Goal: Task Accomplishment & Management: Manage account settings

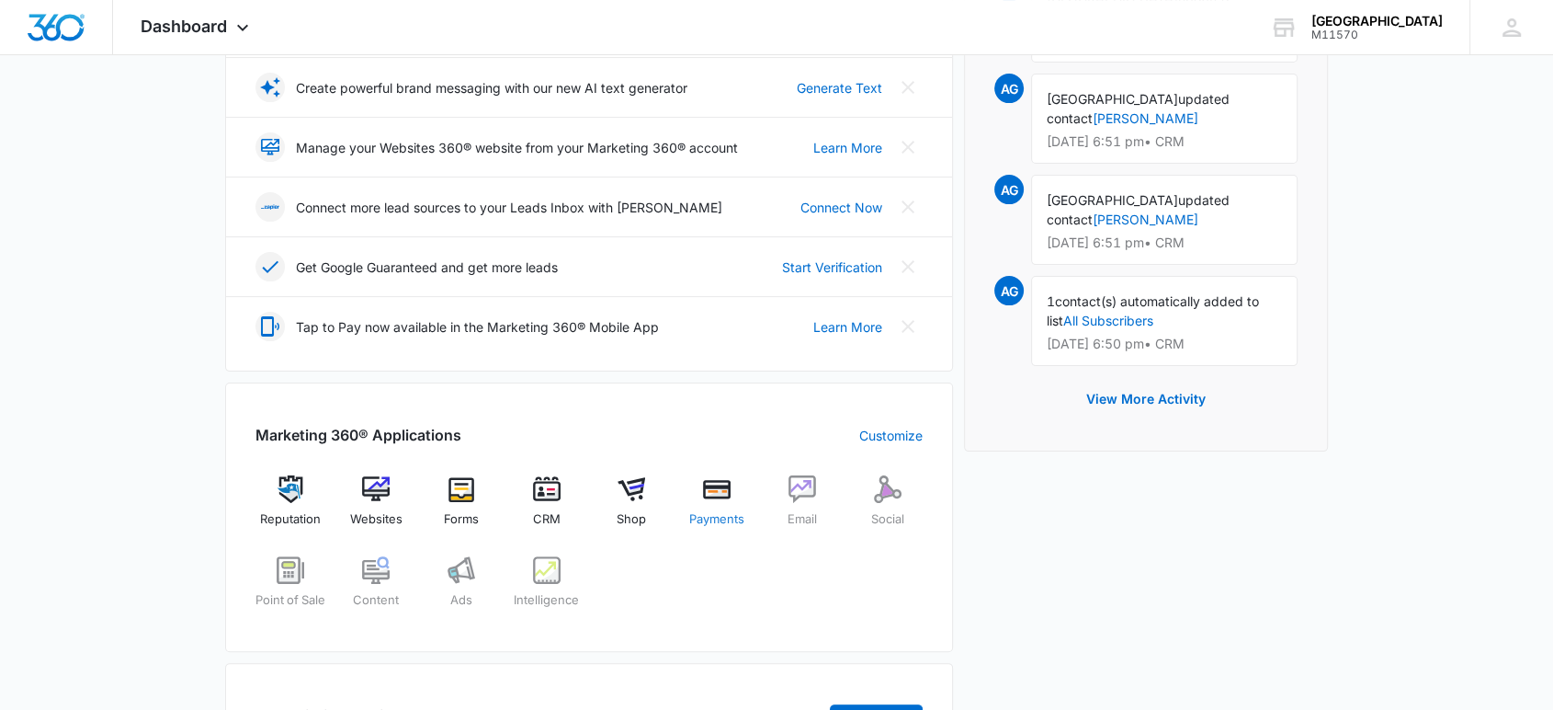
scroll to position [408, 0]
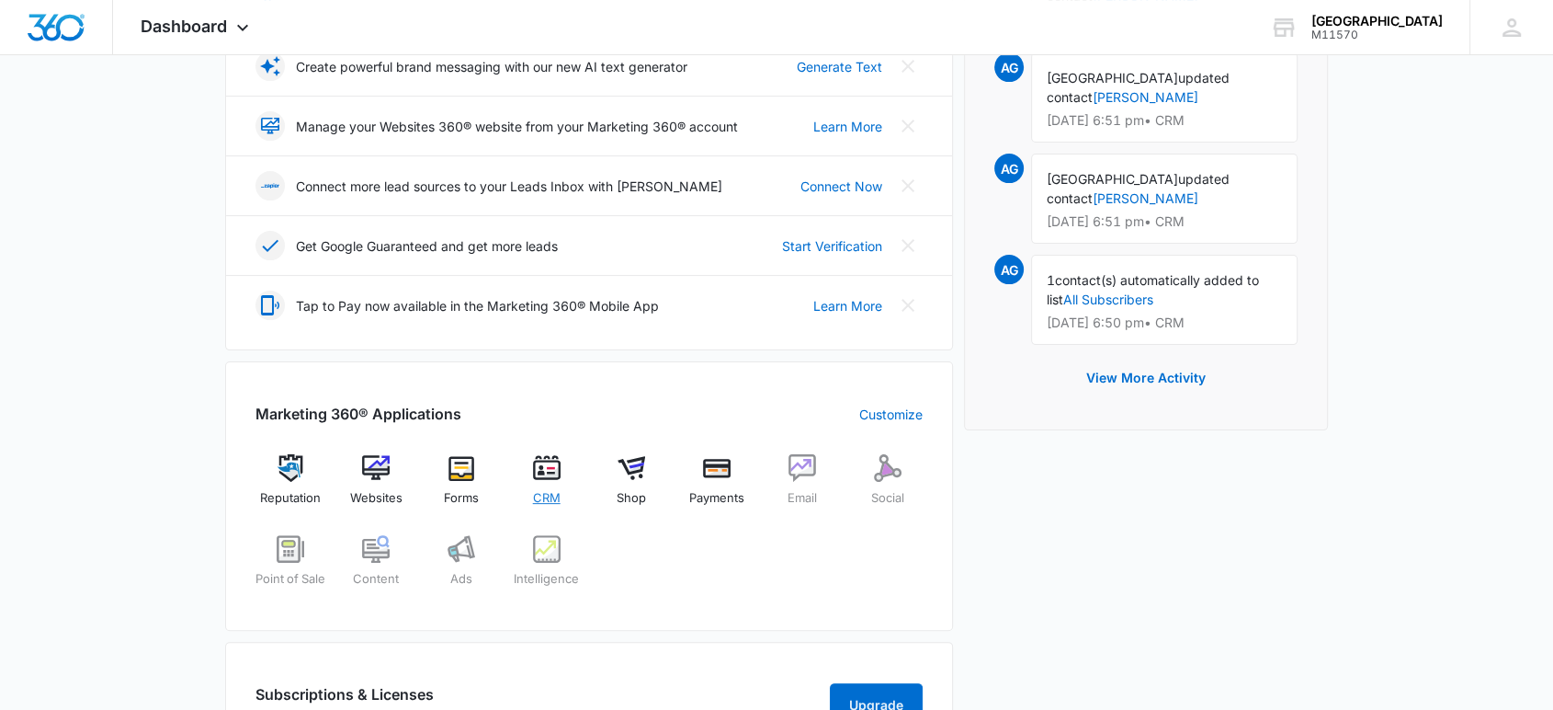
click at [556, 495] on span "CRM" at bounding box center [547, 498] width 28 height 18
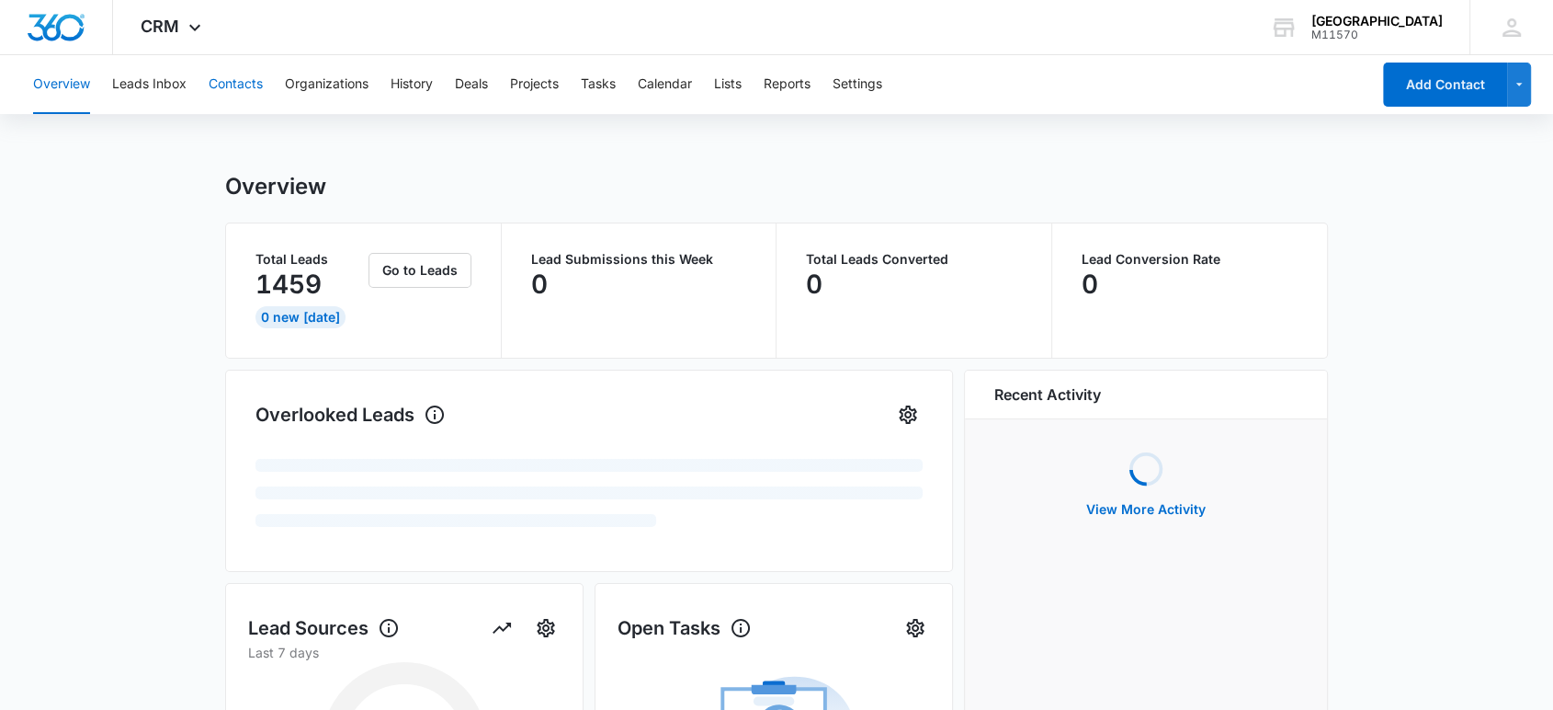
click at [245, 79] on button "Contacts" at bounding box center [236, 84] width 54 height 59
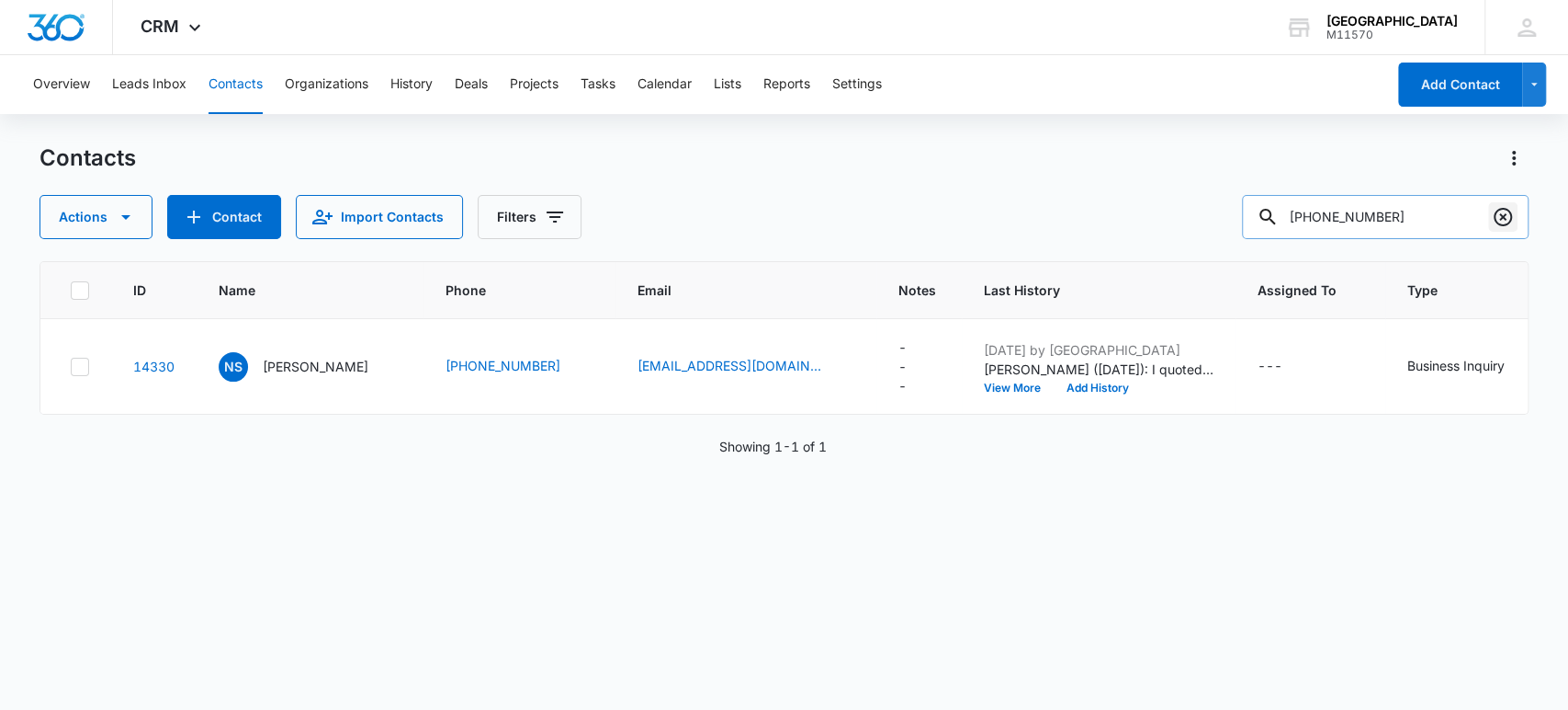
click at [1505, 215] on icon "Clear" at bounding box center [1503, 217] width 22 height 22
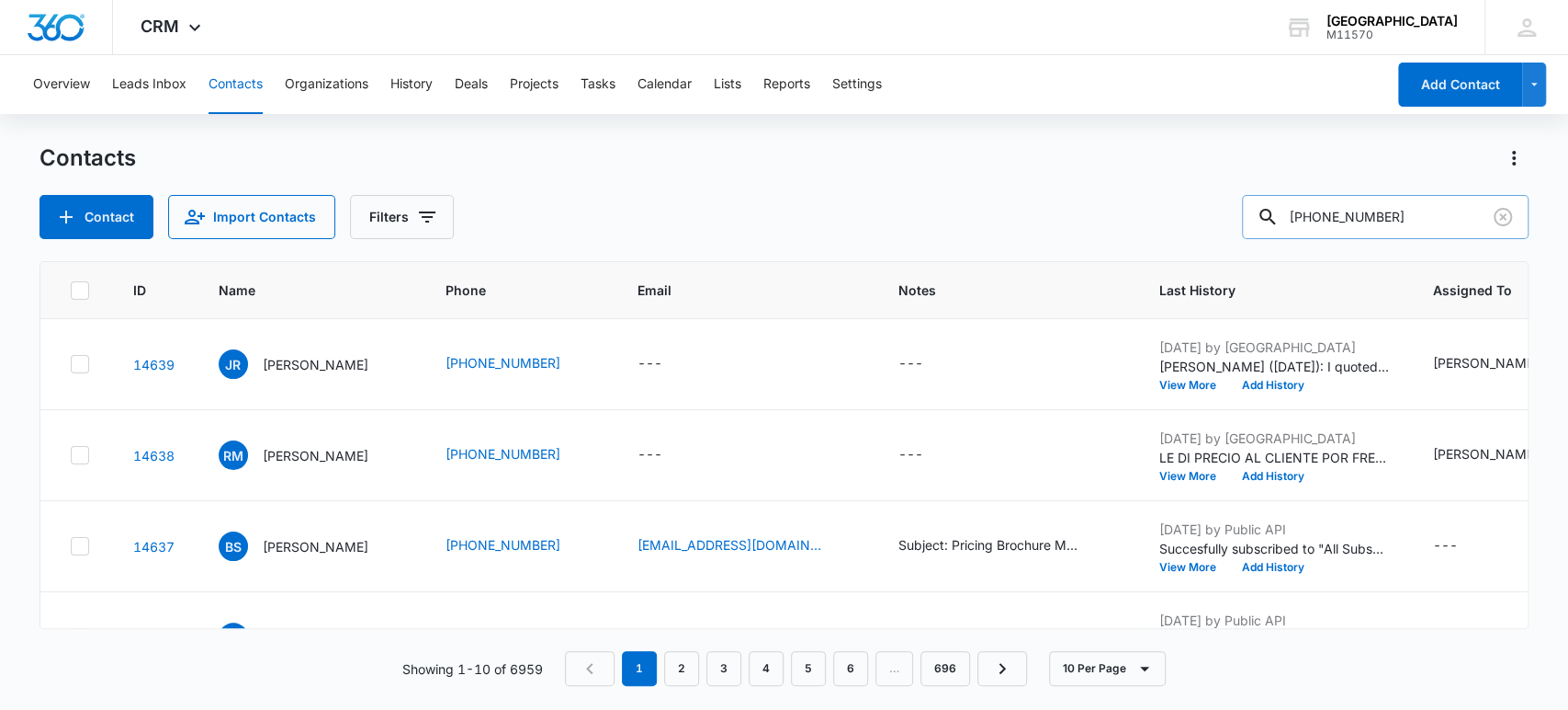
type input "[PHONE_NUMBER]"
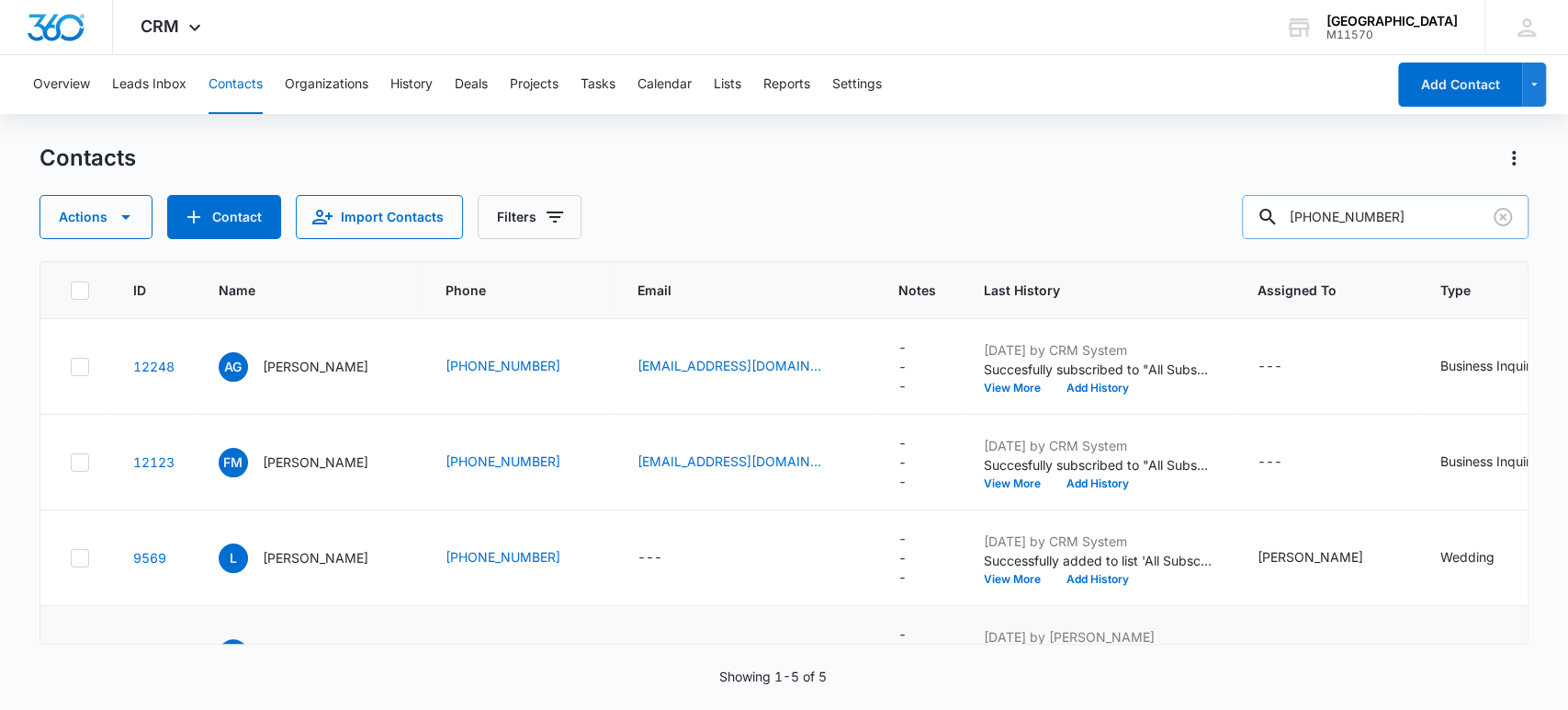
scroll to position [166, 0]
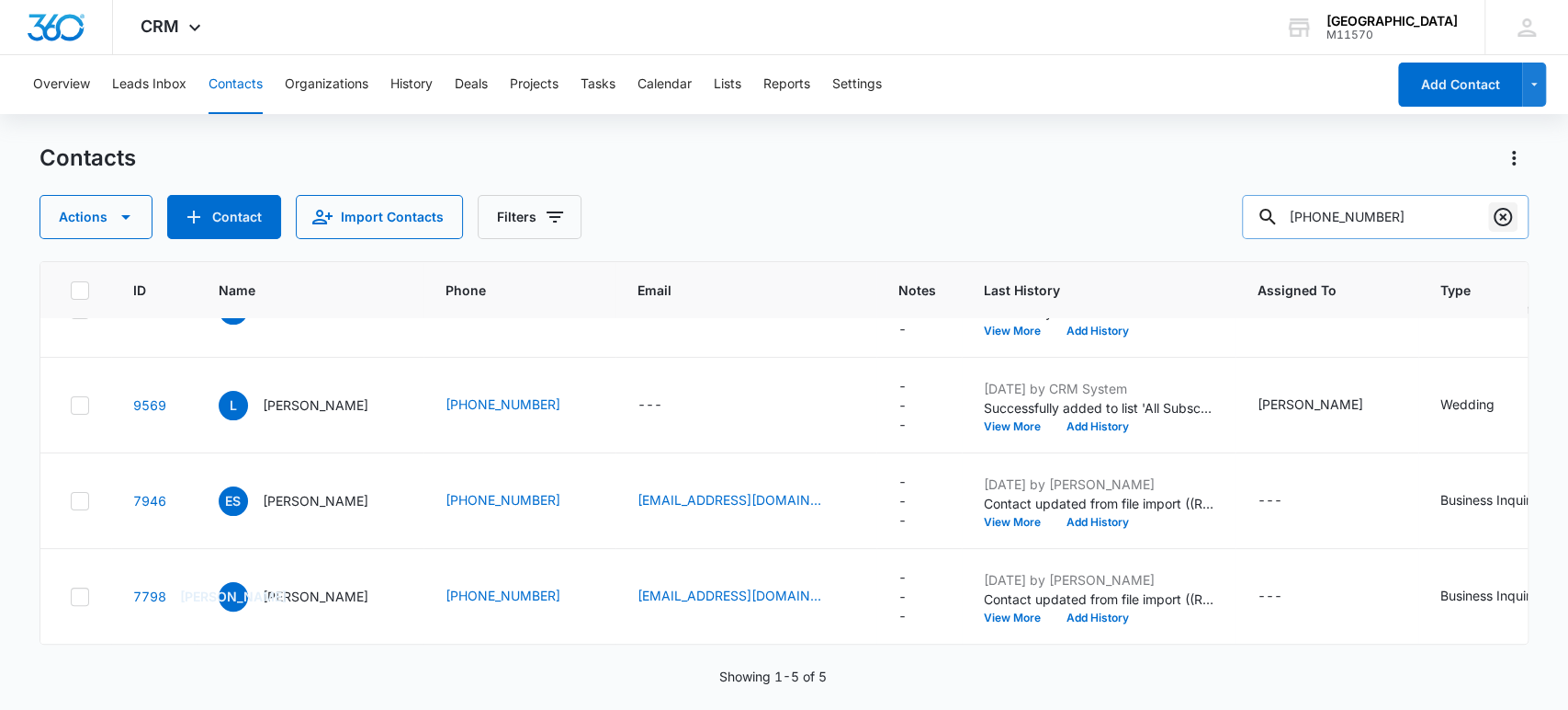
click at [1503, 215] on icon "Clear" at bounding box center [1502, 217] width 18 height 18
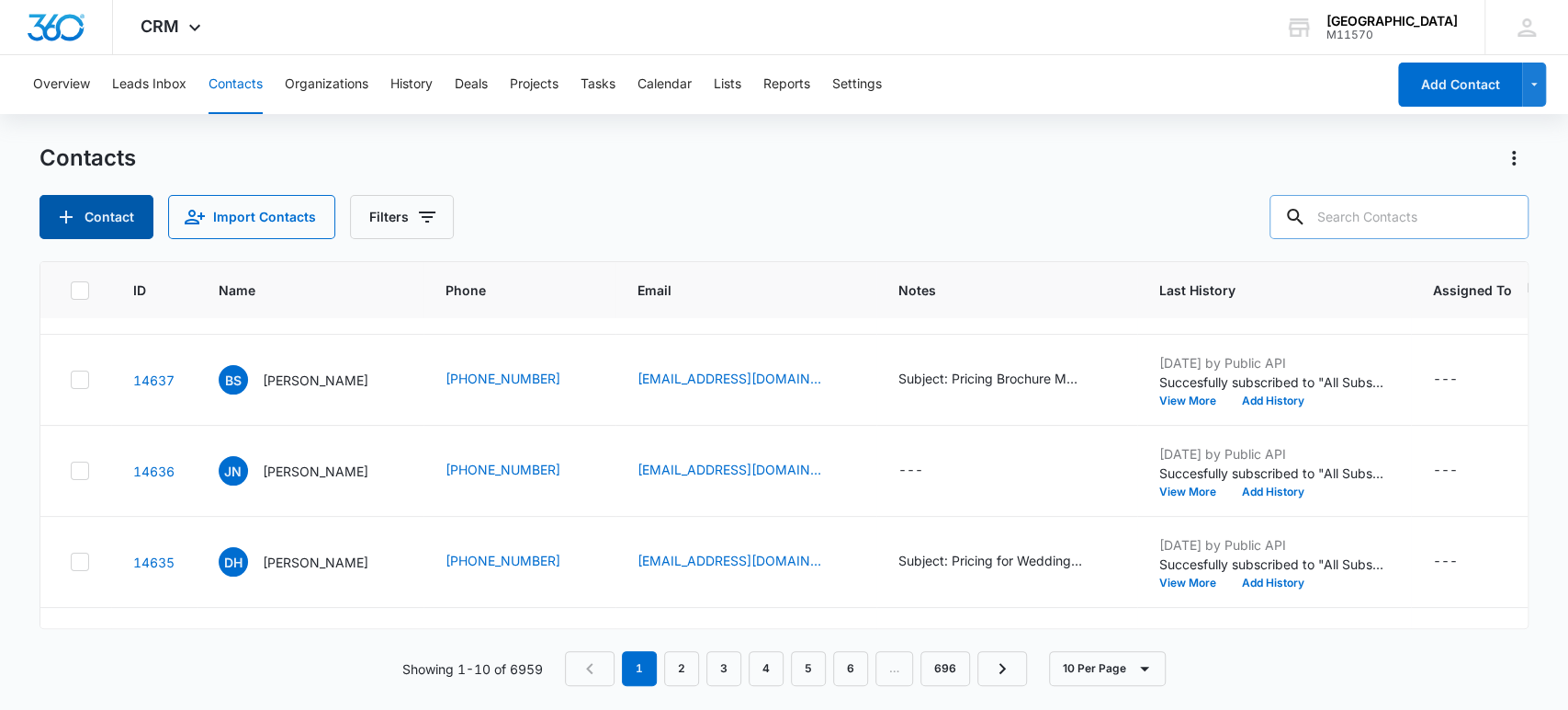
click at [103, 216] on button "Contact" at bounding box center [97, 217] width 114 height 44
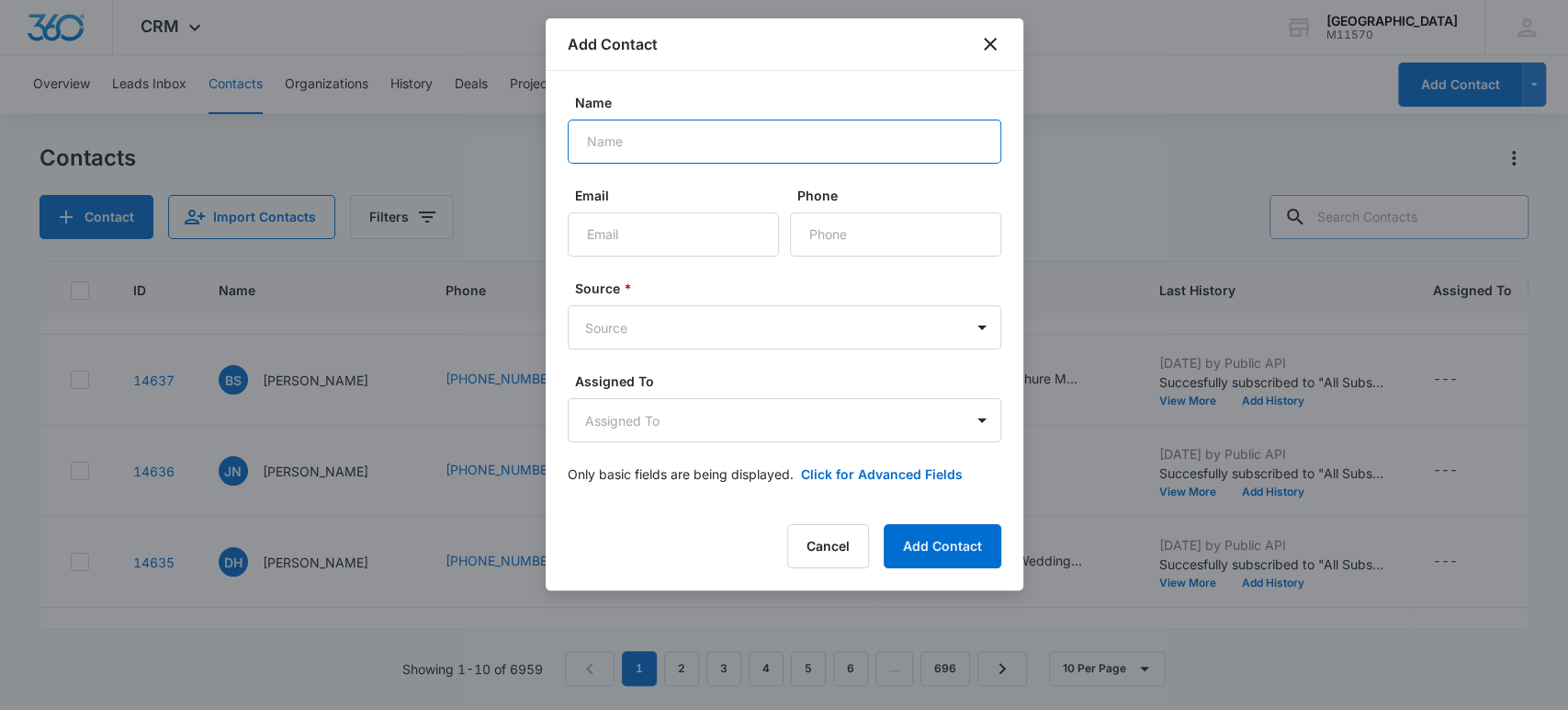
click at [602, 147] on input "Name" at bounding box center [784, 141] width 434 height 44
type input "[PERSON_NAME]"
click at [852, 245] on input "Phone" at bounding box center [894, 234] width 211 height 44
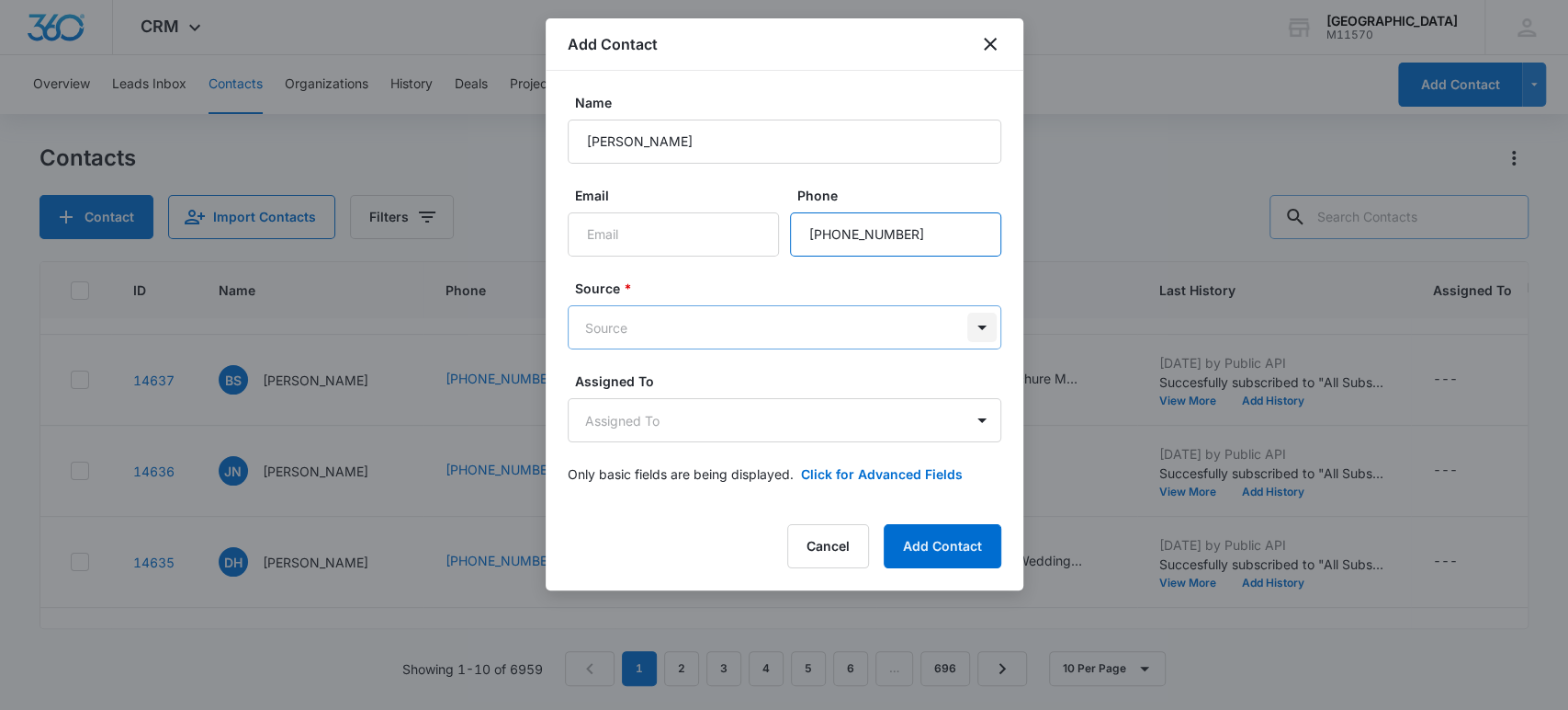
type input "[PHONE_NUMBER]"
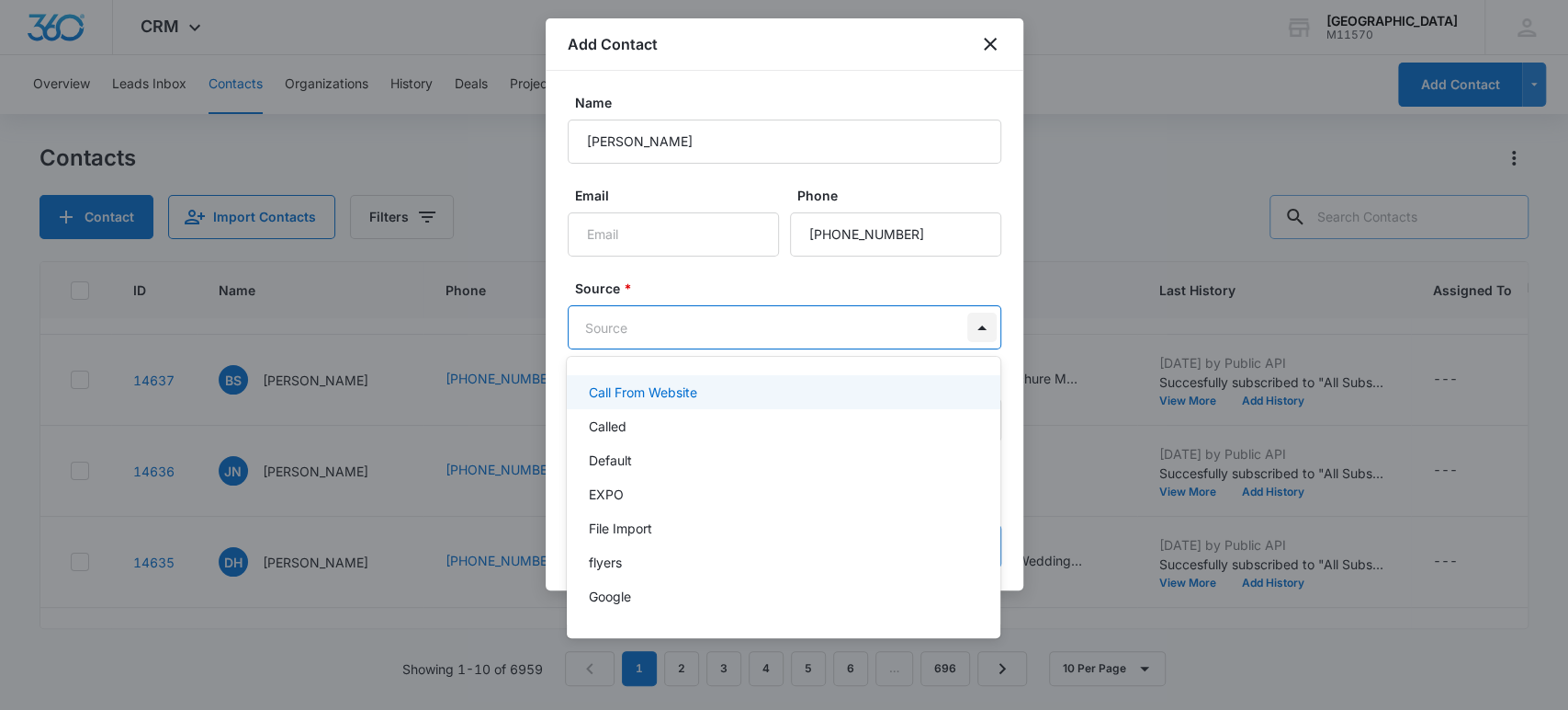
click at [969, 333] on body "CRM Apps Reputation Websites Forms CRM Email Social Shop Payments POS Content A…" at bounding box center [784, 355] width 1568 height 710
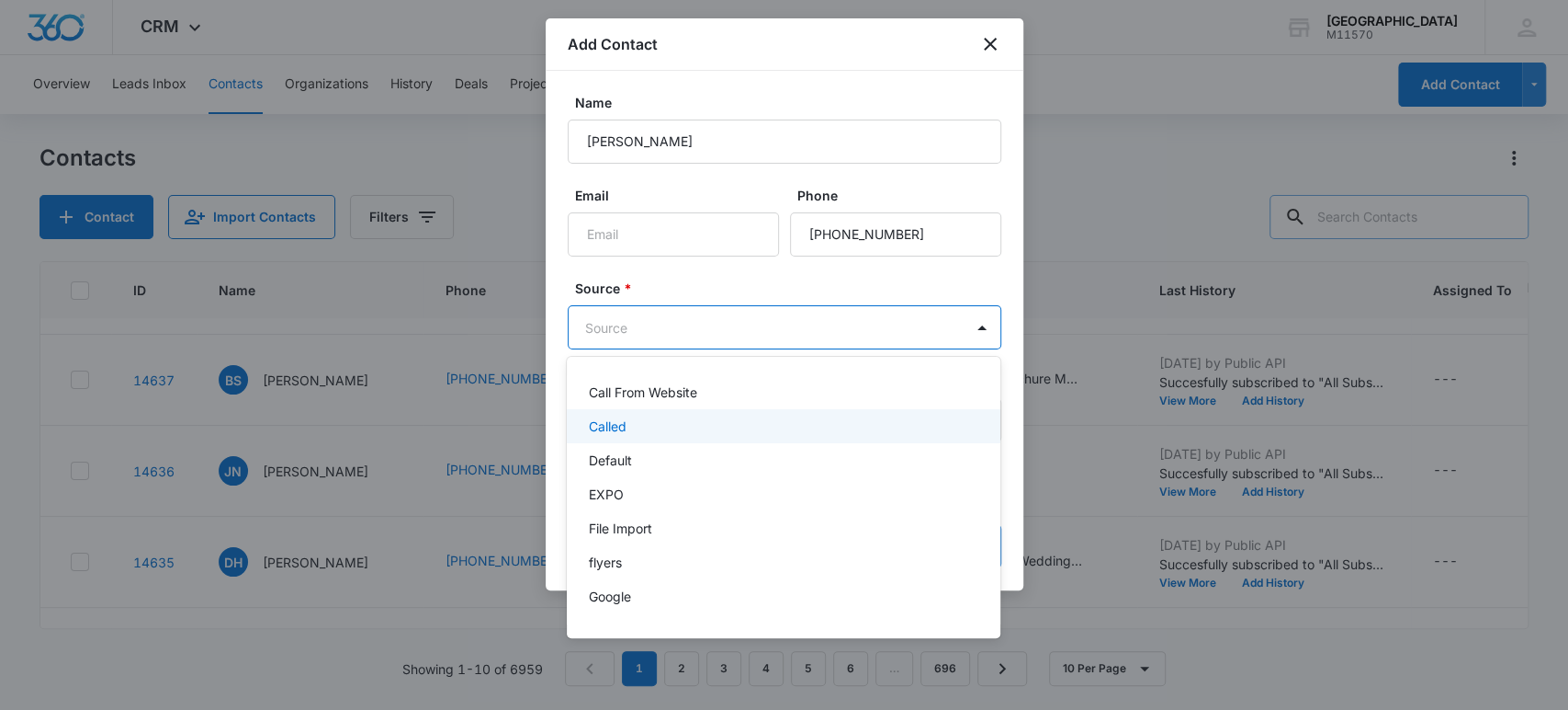
click at [630, 422] on div "Called" at bounding box center [782, 425] width 386 height 19
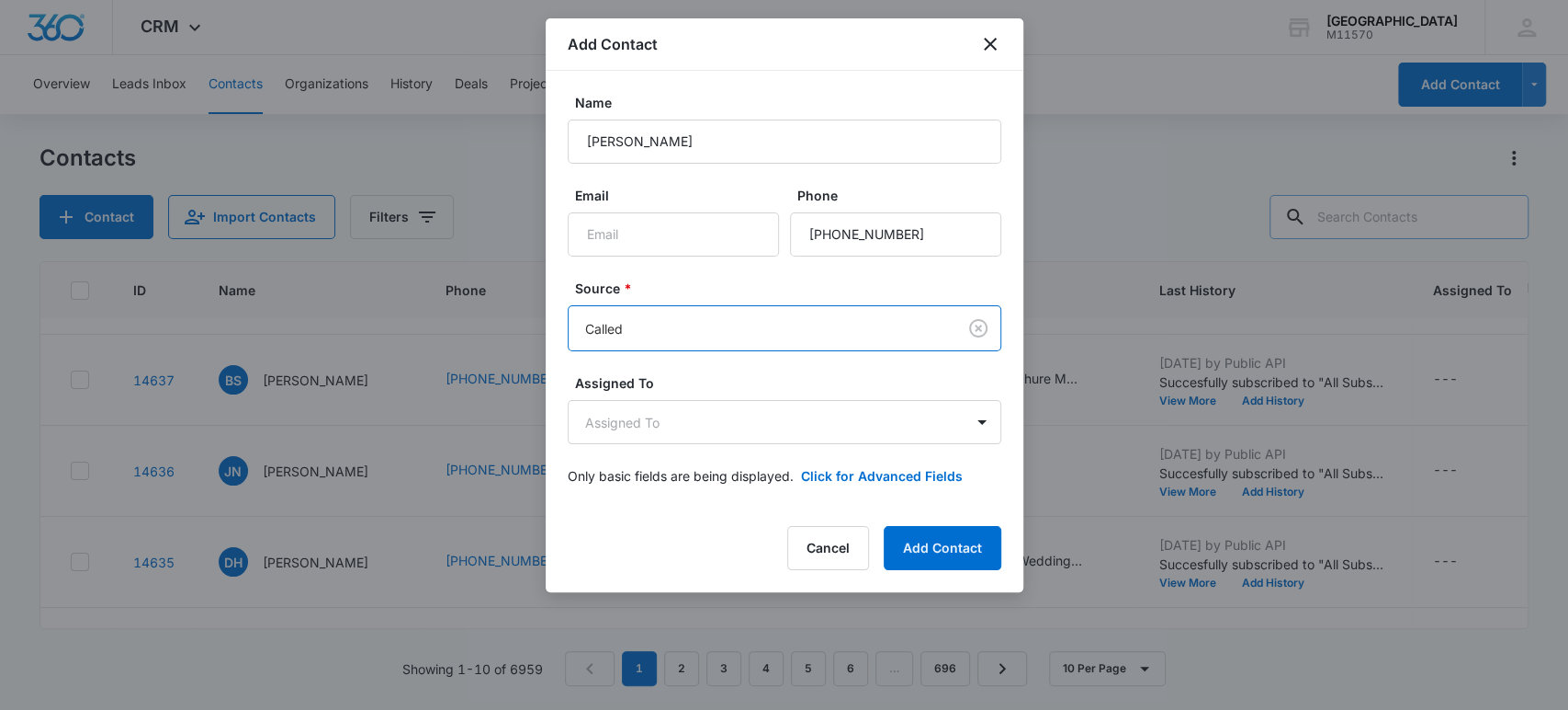
click at [630, 422] on body "CRM Apps Reputation Websites Forms CRM Email Social Shop Payments POS Content A…" at bounding box center [784, 355] width 1568 height 710
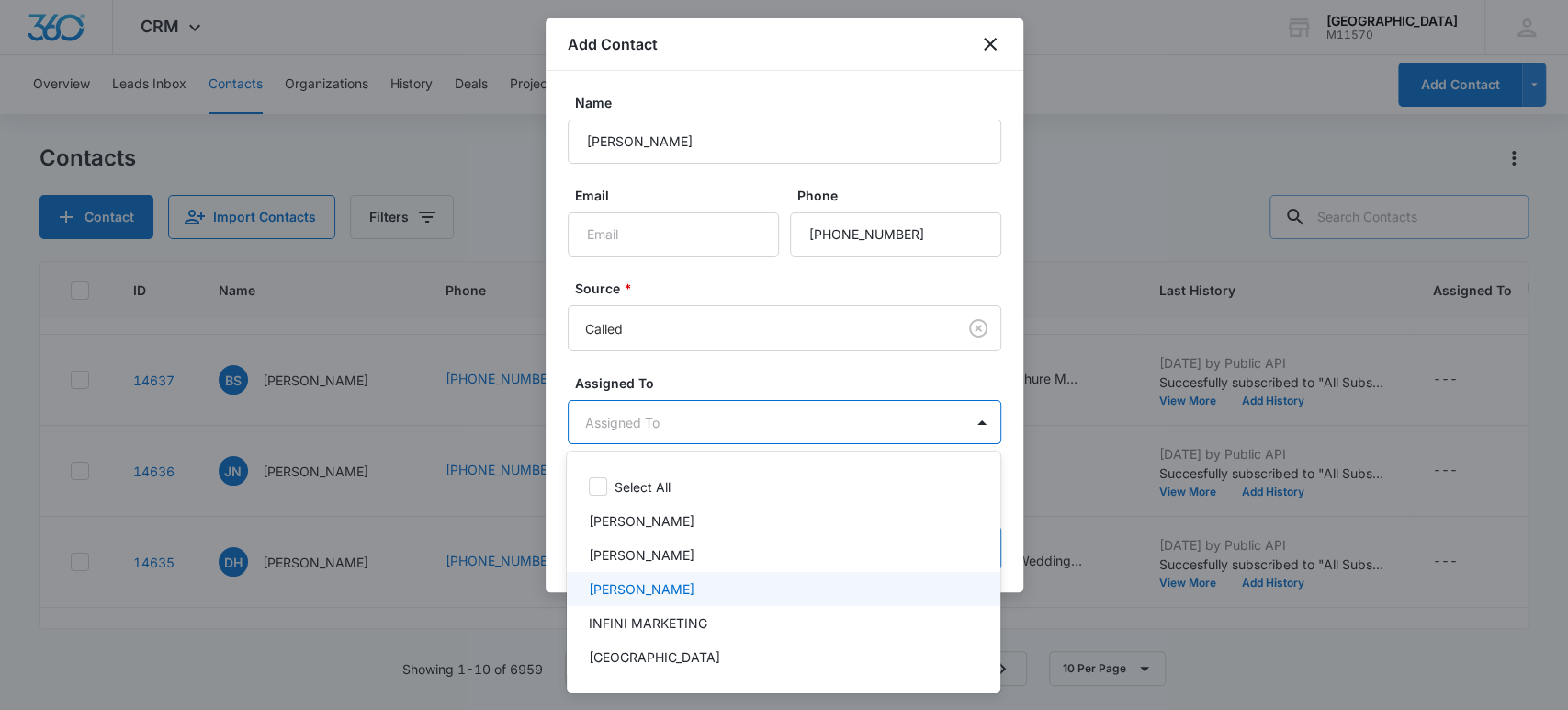
click at [613, 581] on p "[PERSON_NAME]" at bounding box center [642, 588] width 106 height 19
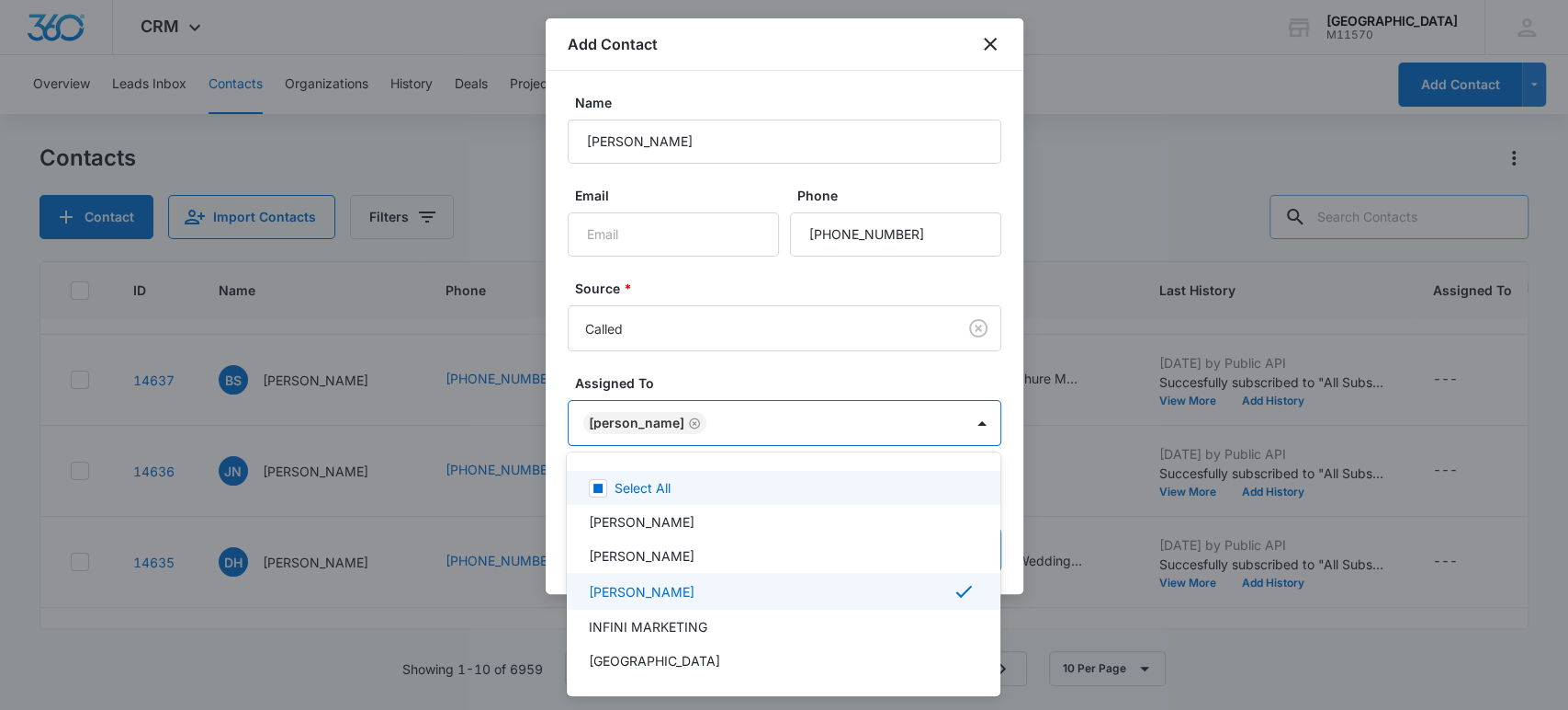
click at [632, 423] on div at bounding box center [784, 355] width 1568 height 710
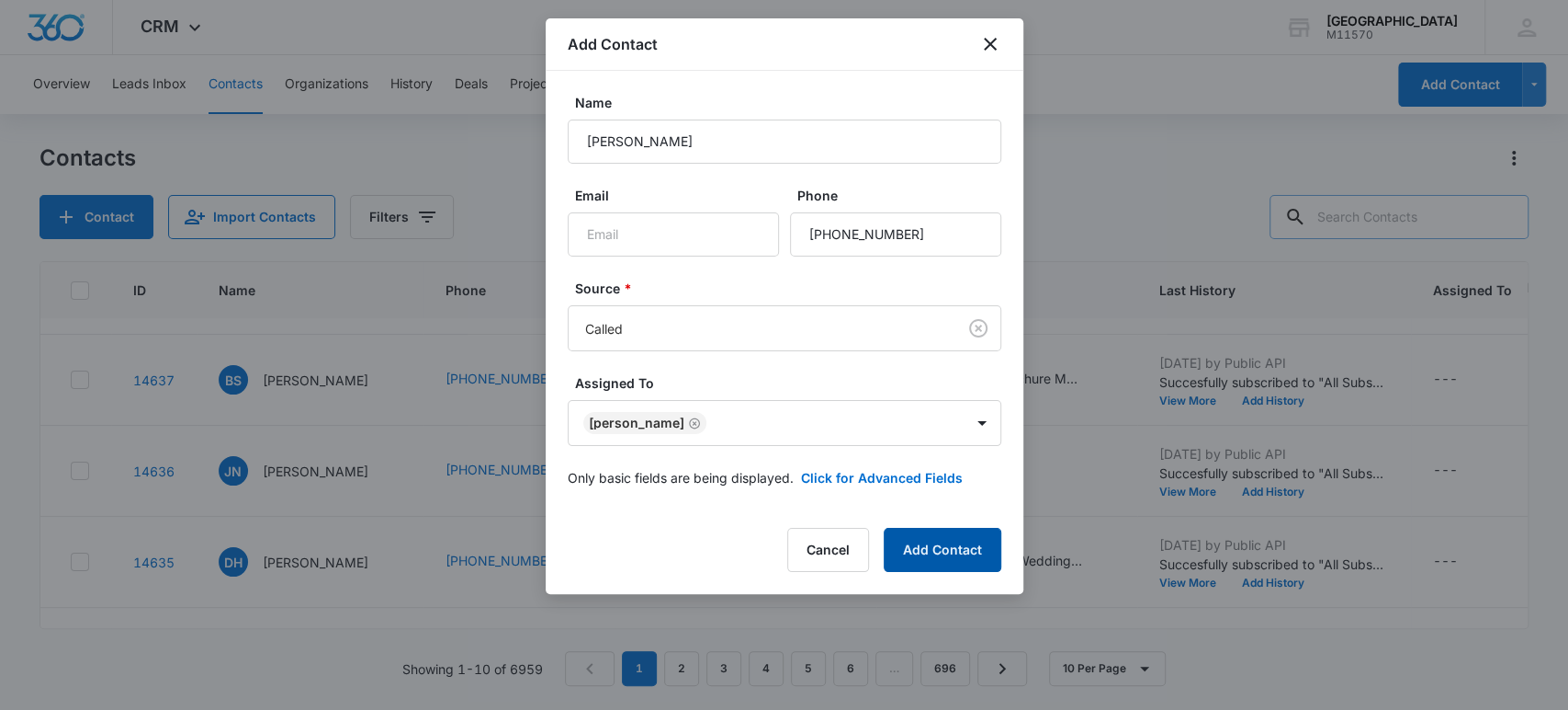
click at [961, 550] on button "Add Contact" at bounding box center [942, 550] width 118 height 44
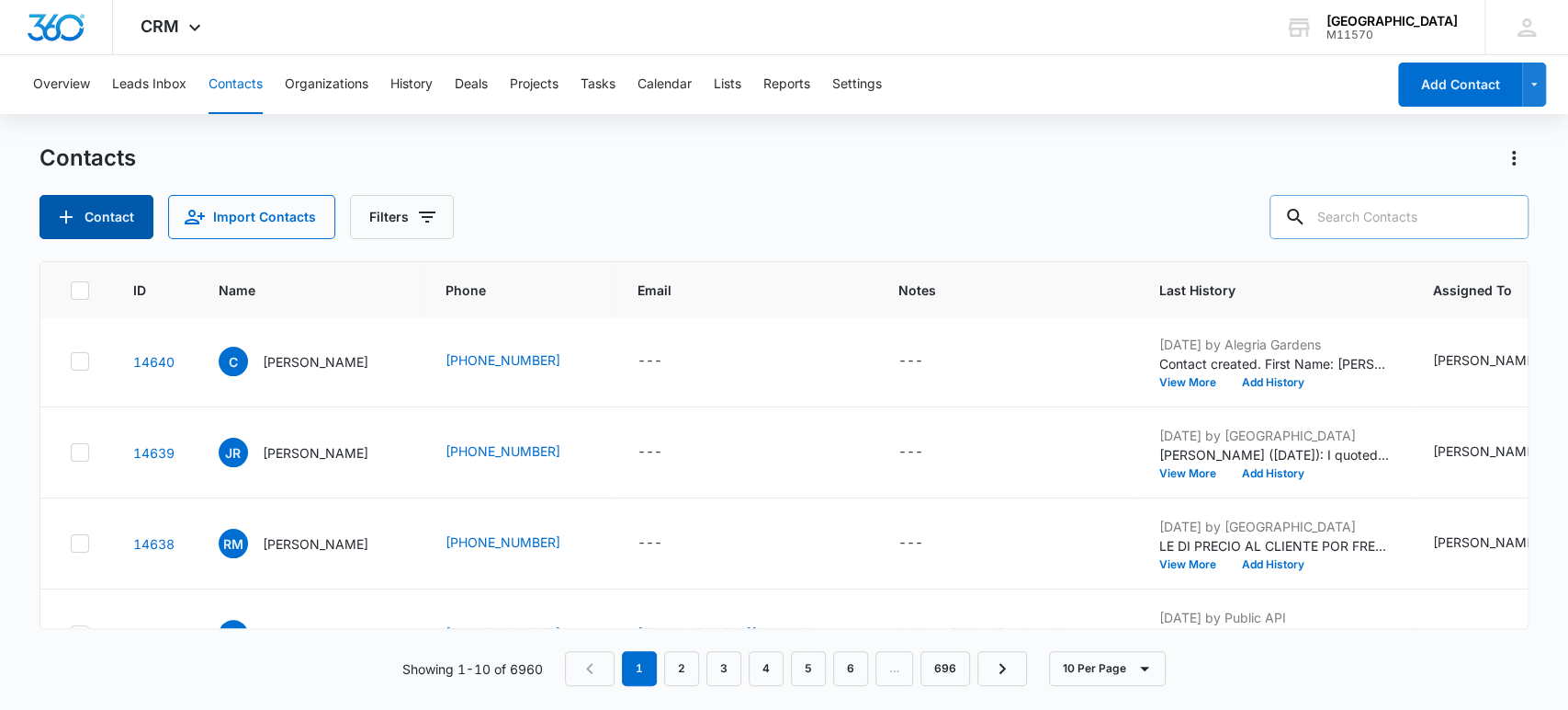
scroll to position [0, 0]
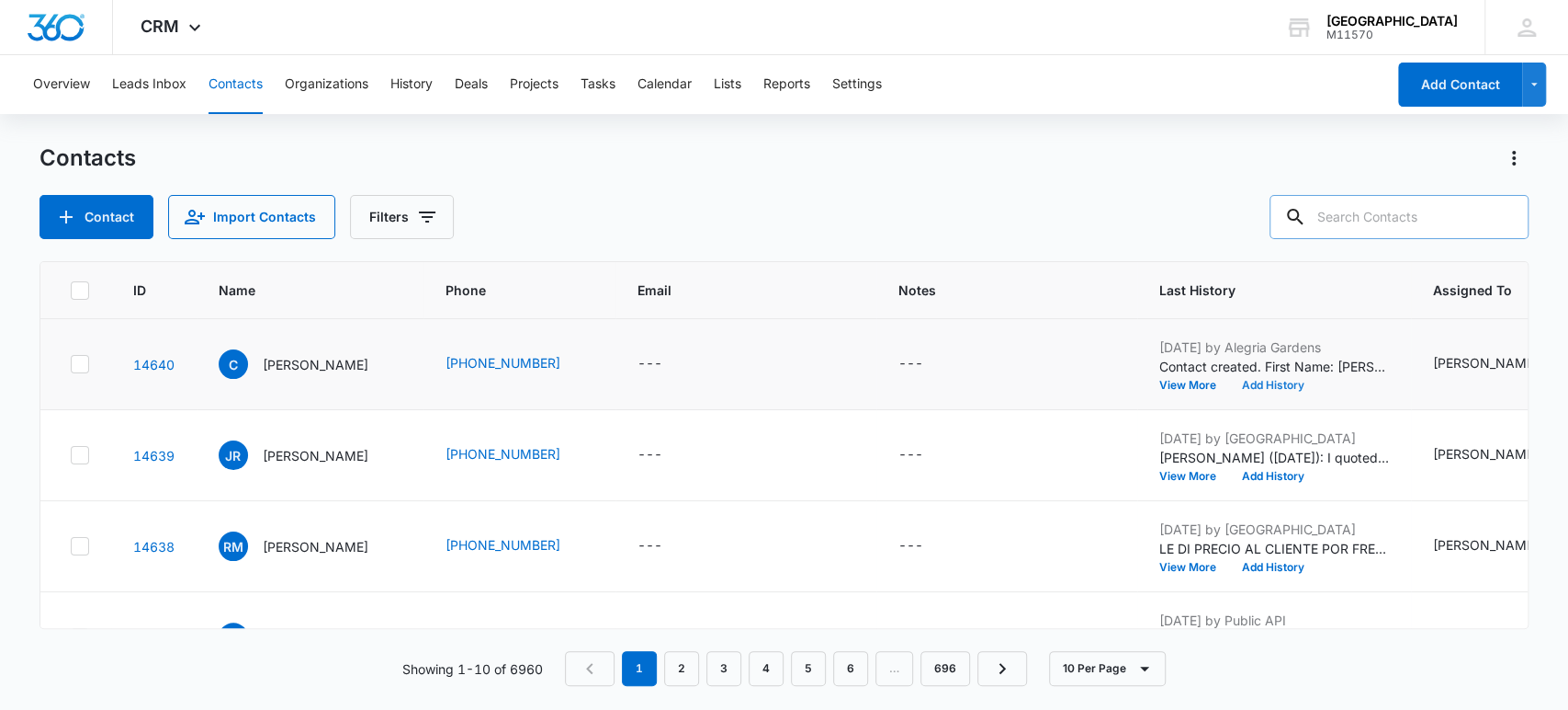
click at [1260, 380] on button "Add History" at bounding box center [1273, 385] width 88 height 11
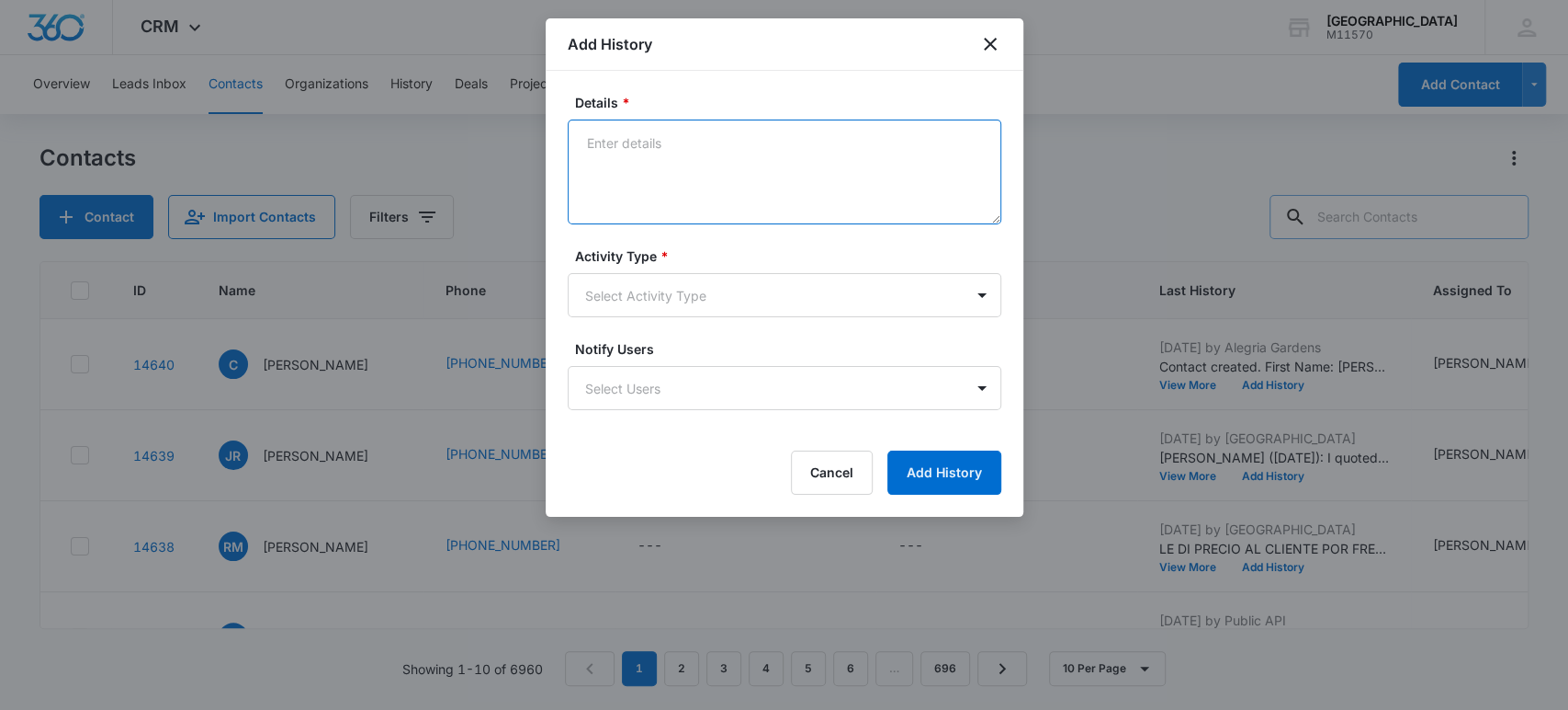
click at [620, 146] on textarea "Details *" at bounding box center [784, 171] width 434 height 105
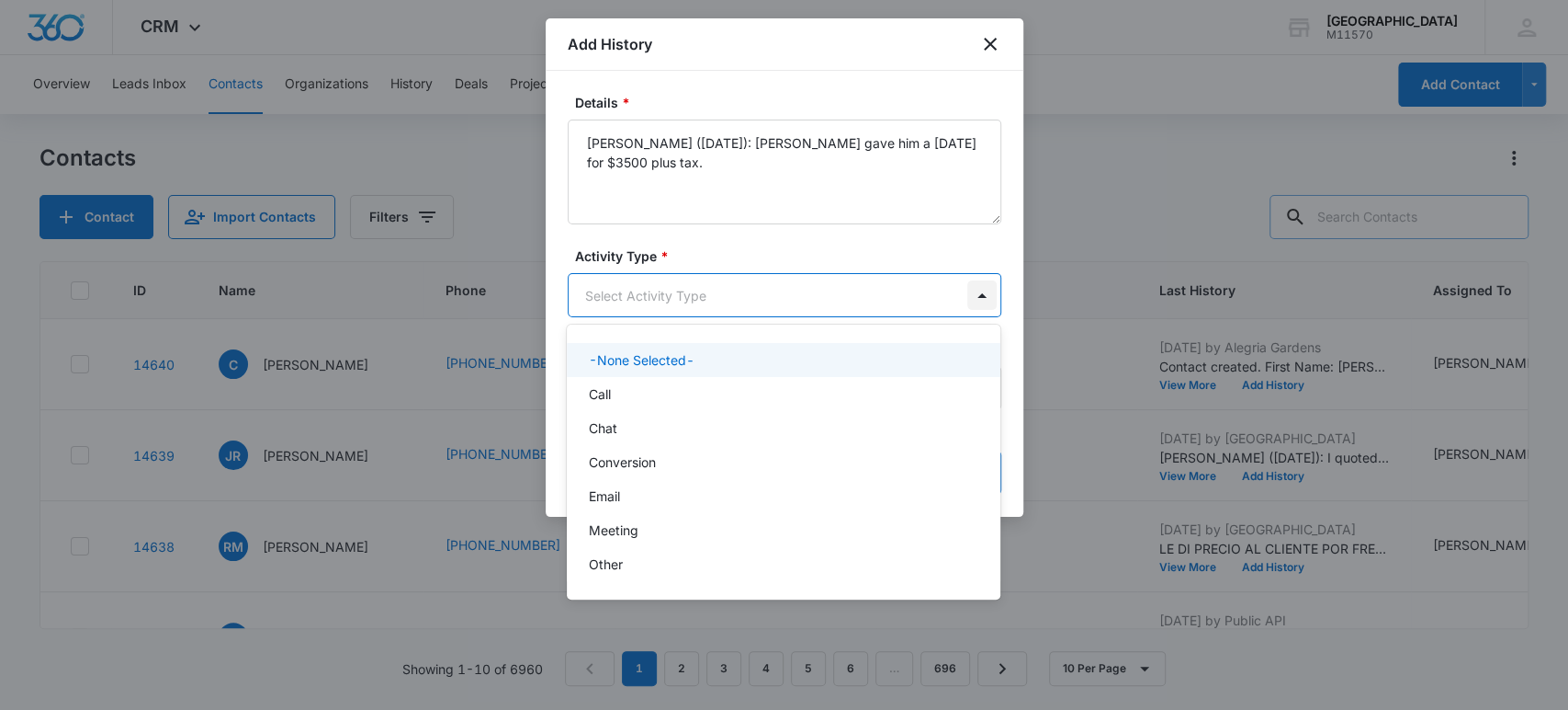
click at [971, 305] on body "CRM Apps Reputation Websites Forms CRM Email Social Shop Payments POS Content A…" at bounding box center [784, 355] width 1568 height 710
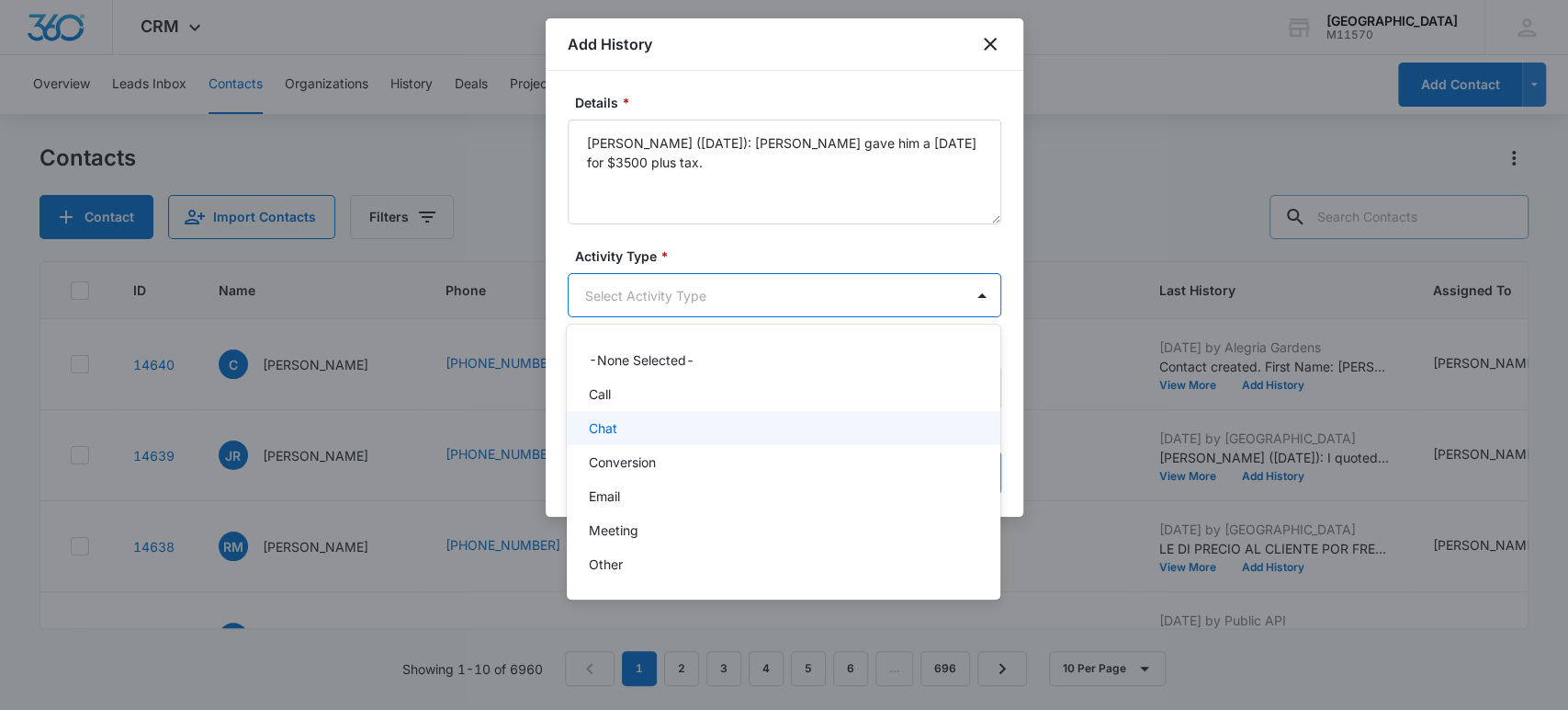
click at [585, 428] on div "Chat" at bounding box center [784, 428] width 434 height 34
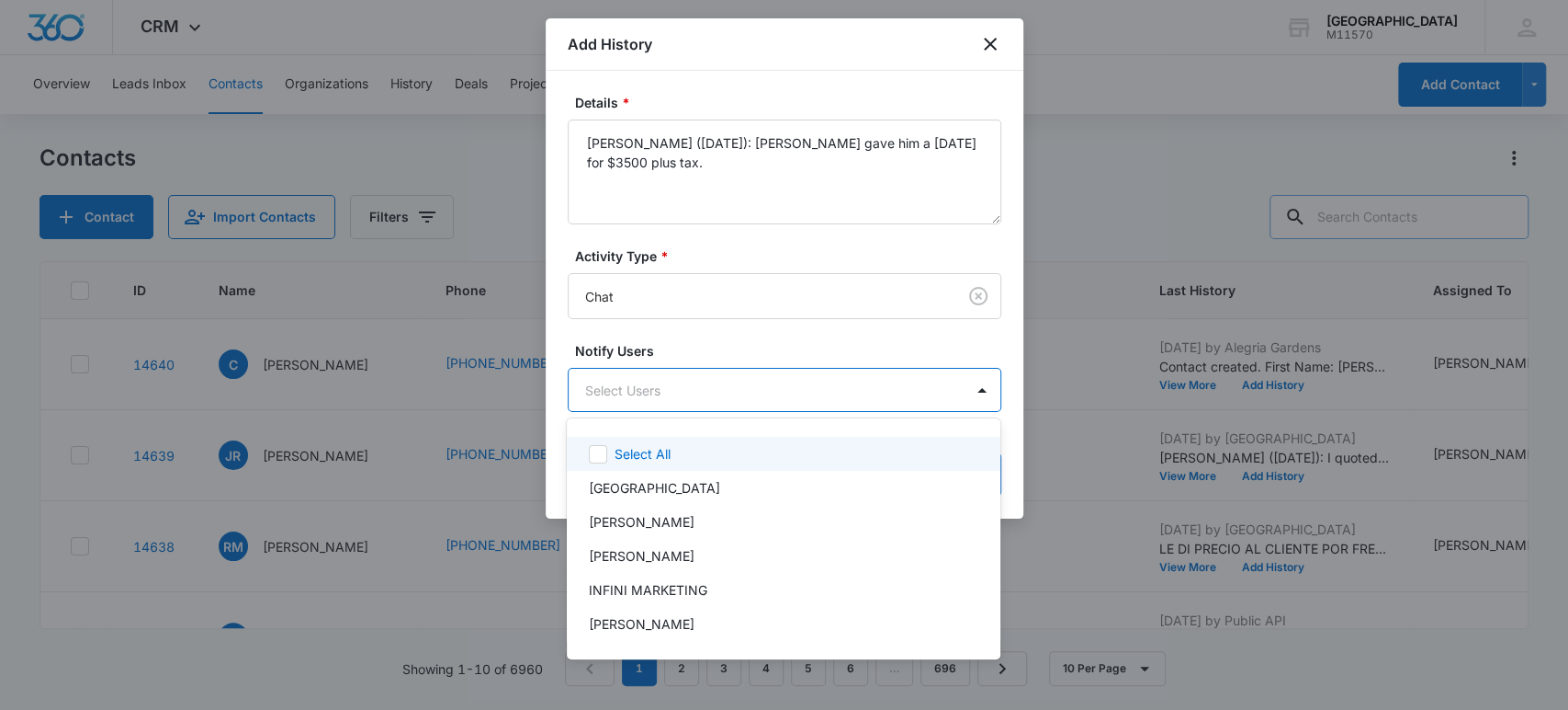
click at [599, 410] on body "CRM Apps Reputation Websites Forms CRM Email Social Shop Payments POS Content A…" at bounding box center [784, 355] width 1568 height 710
click at [714, 175] on div at bounding box center [784, 355] width 1568 height 710
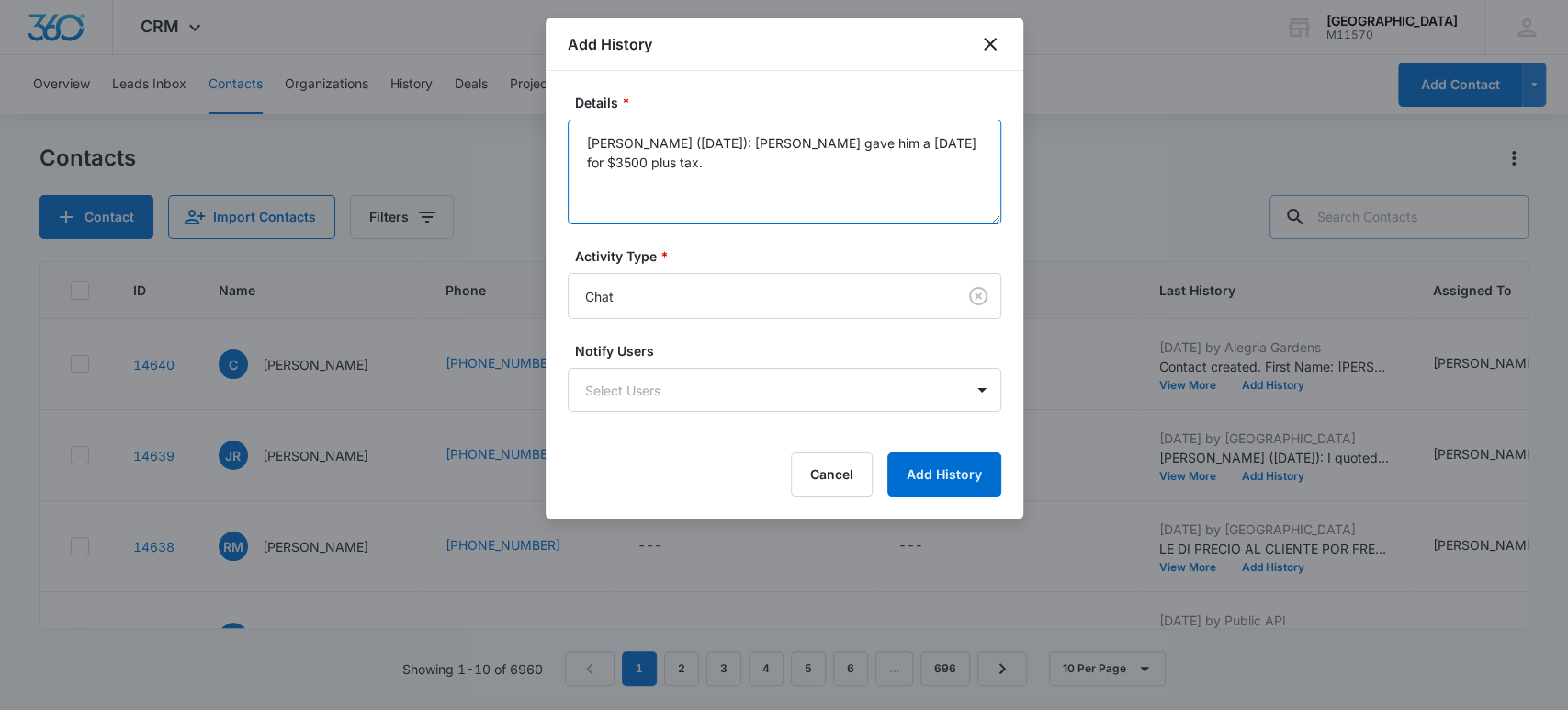
click at [973, 145] on textarea "[PERSON_NAME] ([DATE]): [PERSON_NAME] gave him a [DATE] for $3500 plus tax." at bounding box center [784, 171] width 434 height 105
type textarea "[PERSON_NAME] ([DATE]): [PERSON_NAME] gave him a [DATE] for $3500 plus tax (Ado…"
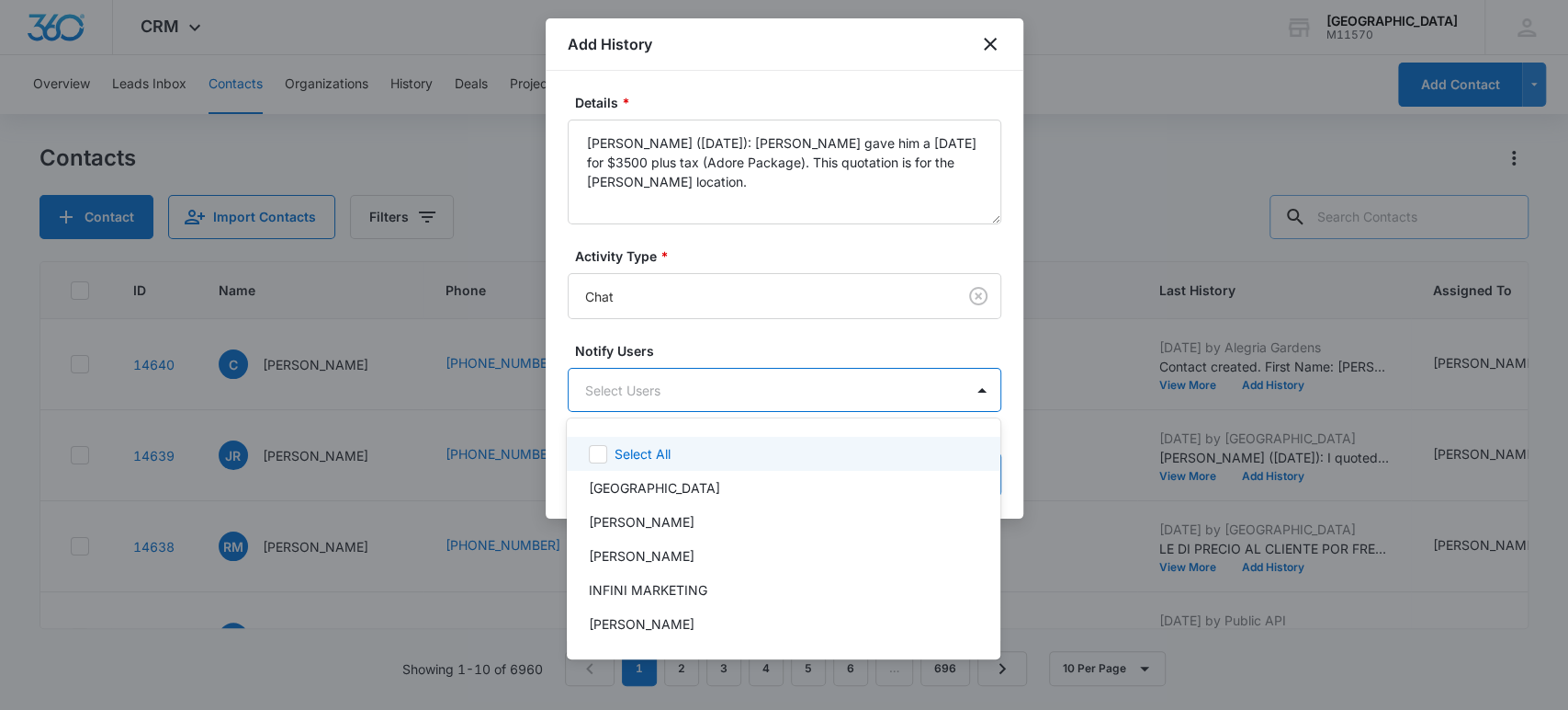
click at [752, 392] on body "CRM Apps Reputation Websites Forms CRM Email Social Shop Payments POS Content A…" at bounding box center [784, 355] width 1568 height 710
click at [632, 524] on p "[PERSON_NAME]" at bounding box center [642, 521] width 106 height 19
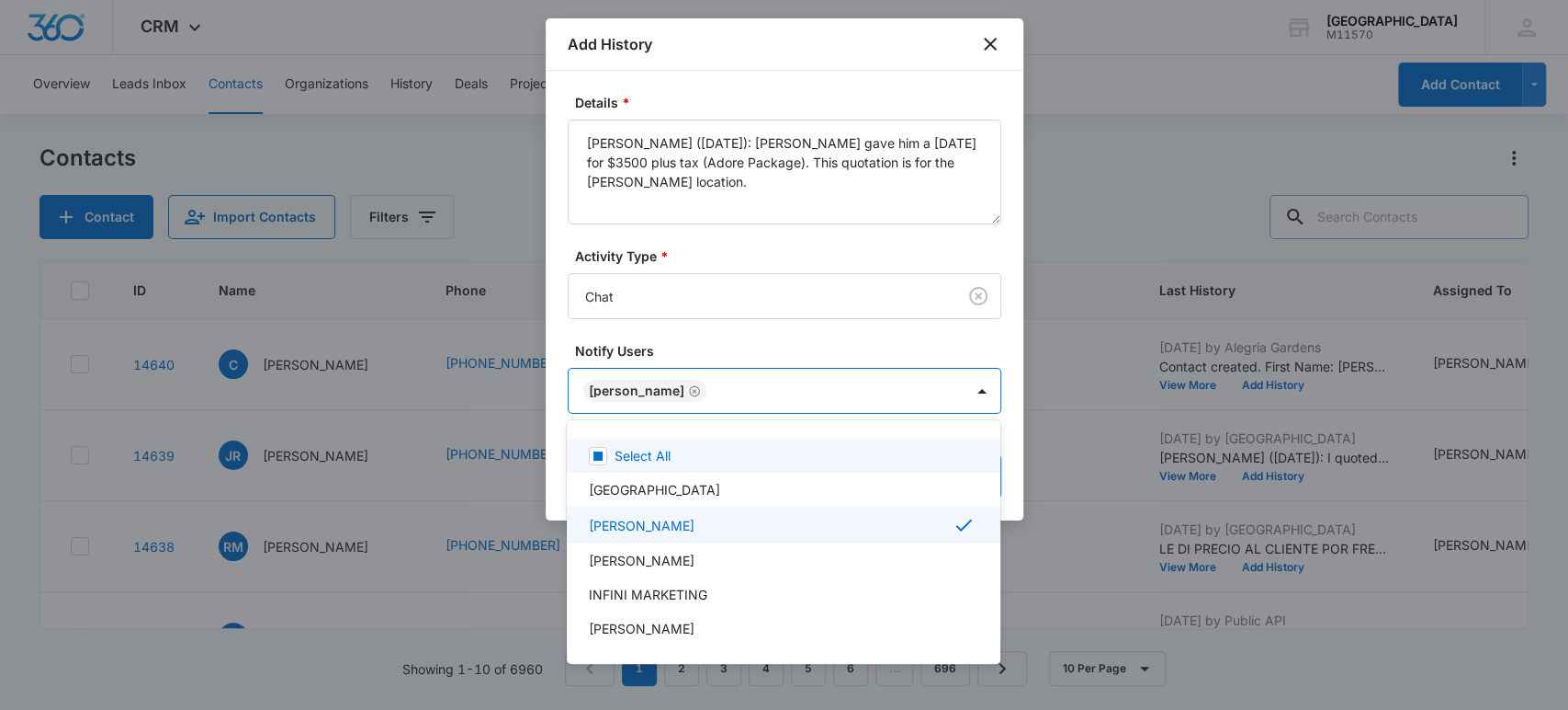
click at [617, 379] on div at bounding box center [784, 355] width 1568 height 710
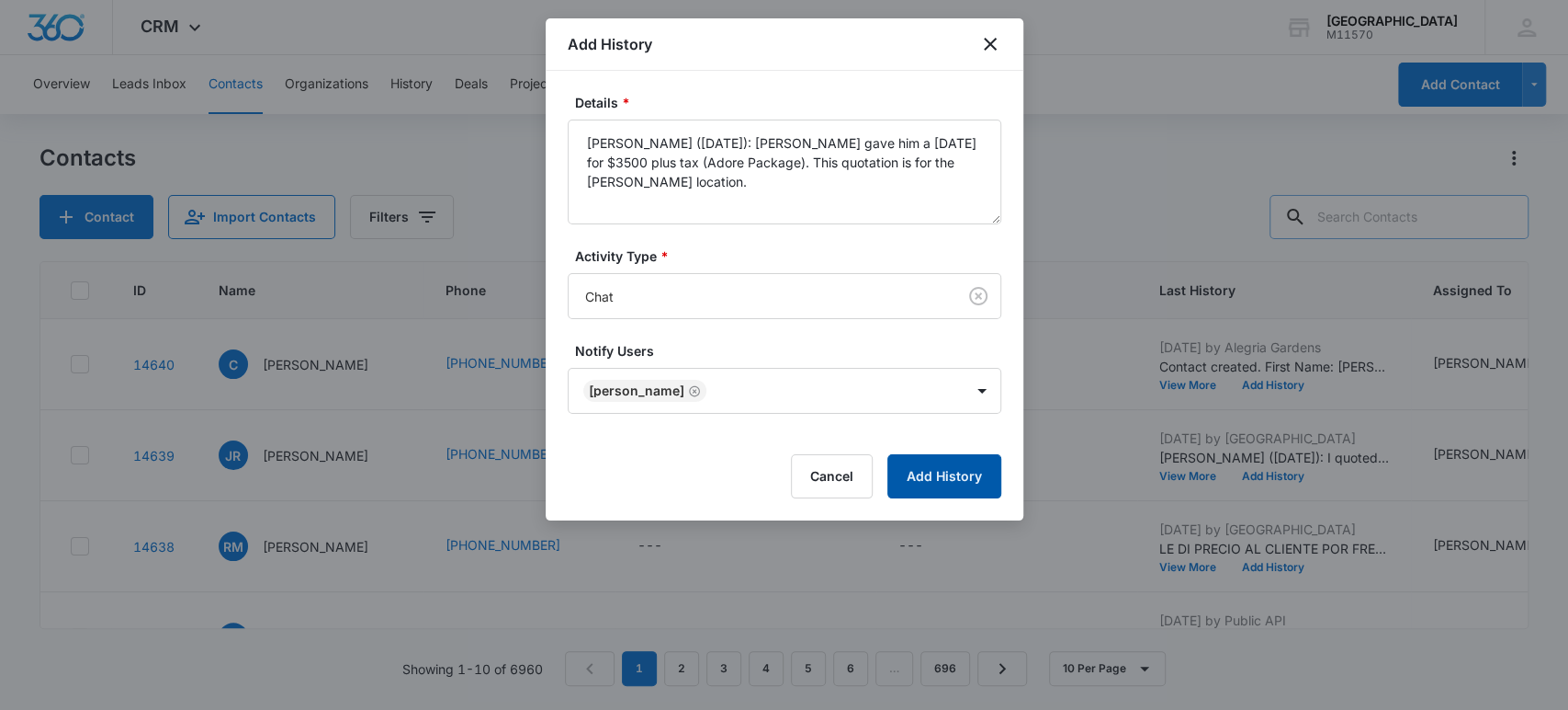
click at [945, 470] on button "Add History" at bounding box center [944, 476] width 114 height 44
